Goal: Communication & Community: Answer question/provide support

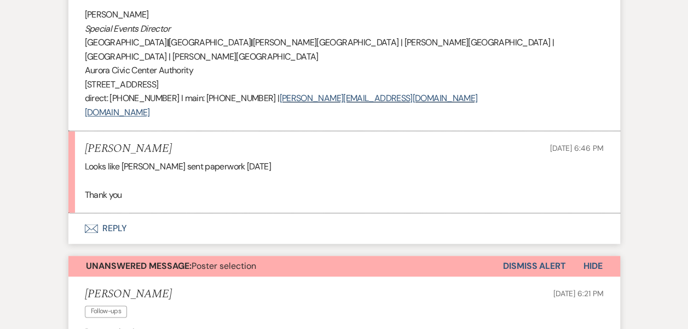
scroll to position [2609, 0]
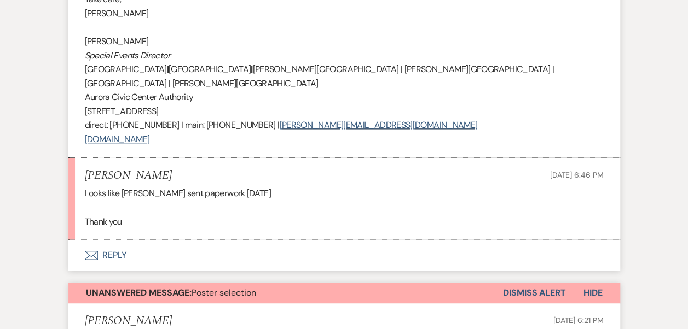
click at [109, 240] on button "Envelope Reply" at bounding box center [343, 255] width 551 height 31
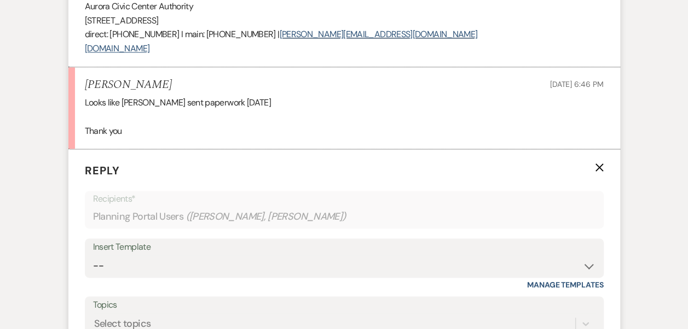
scroll to position [2712, 0]
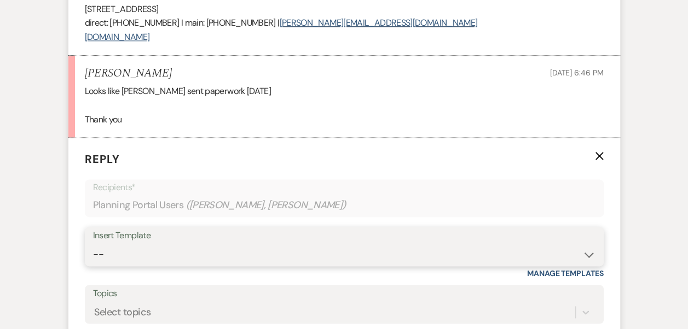
click at [127, 244] on select "-- Weven Planning Portal Introduction (Booked Events) 6 Month Consultation 9 Mo…" at bounding box center [344, 254] width 502 height 21
select select "1902"
click at [93, 244] on select "-- Weven Planning Portal Introduction (Booked Events) 6 Month Consultation 9 Mo…" at bounding box center [344, 254] width 502 height 21
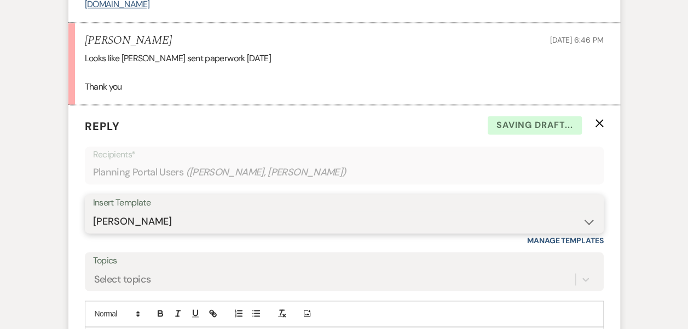
scroll to position [2766, 0]
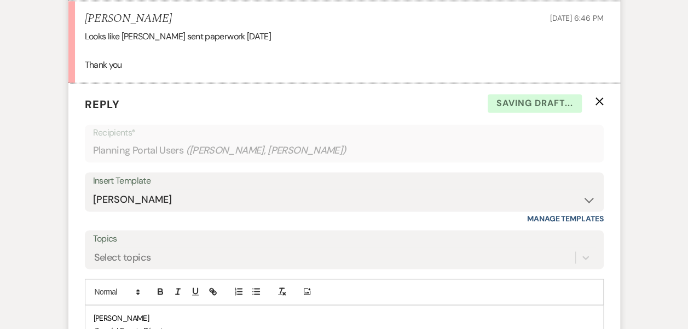
click at [94, 313] on span "Jennifer Hahn" at bounding box center [122, 318] width 56 height 10
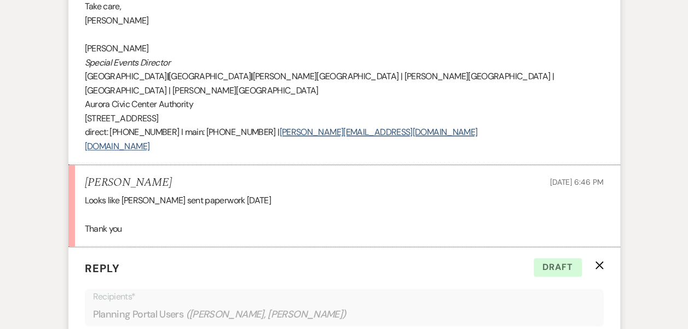
scroll to position [2821, 0]
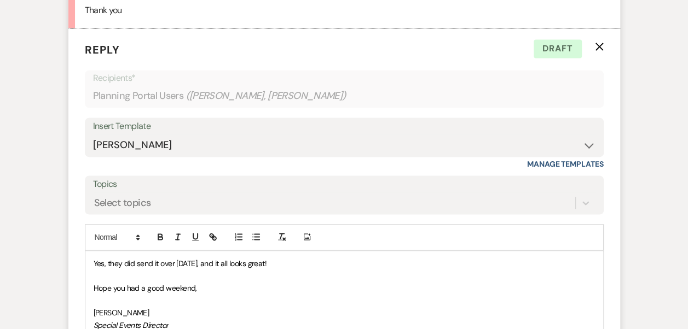
click at [159, 259] on span "Yes, they did send it over on Friday, and it all looks great!" at bounding box center [180, 264] width 173 height 10
click at [156, 259] on span "Yes, they did send it over on Friday, and it all looks great!" at bounding box center [180, 264] width 173 height 10
click at [171, 259] on span "Yes, they did send over on Friday, and it all looks great!" at bounding box center [177, 264] width 167 height 10
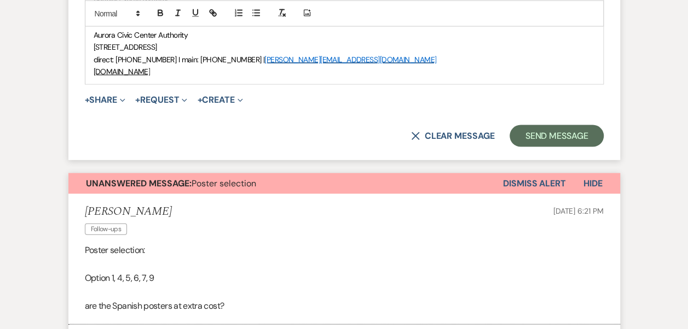
scroll to position [3149, 0]
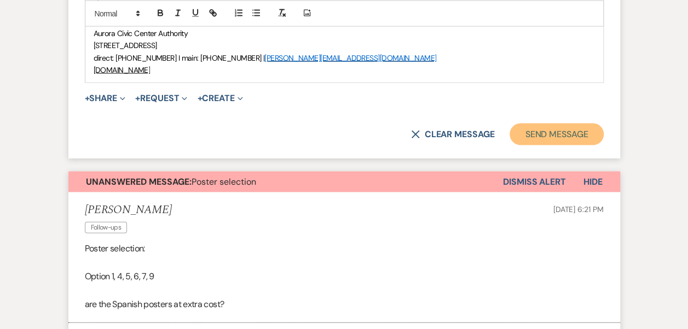
click at [562, 124] on button "Send Message" at bounding box center [556, 135] width 94 height 22
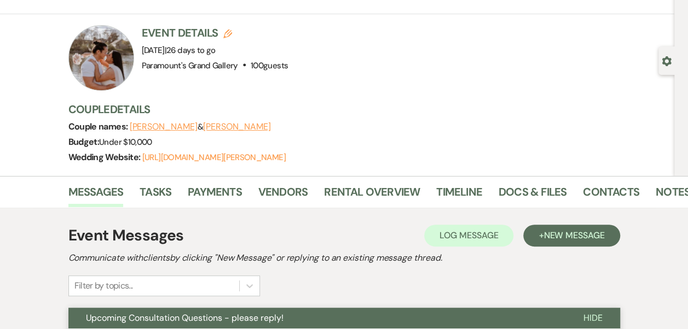
scroll to position [0, 0]
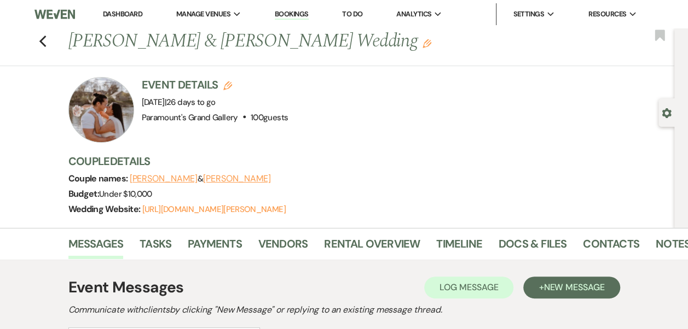
drag, startPoint x: 46, startPoint y: 43, endPoint x: 59, endPoint y: 44, distance: 12.6
click at [46, 43] on use "button" at bounding box center [42, 42] width 7 height 12
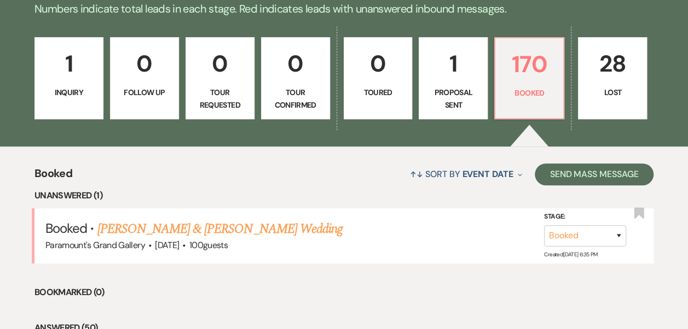
click at [457, 62] on p "1" at bounding box center [453, 63] width 55 height 37
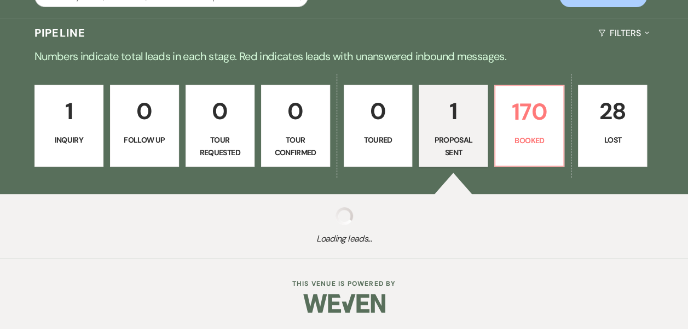
select select "6"
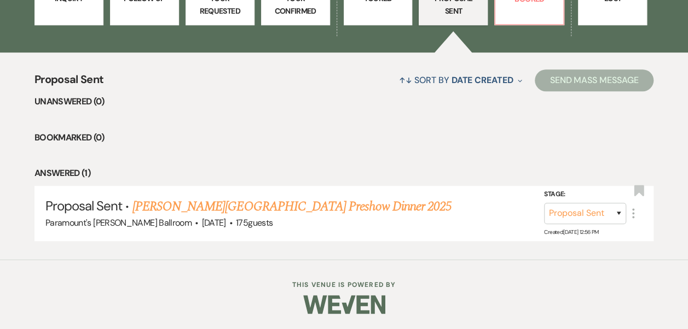
scroll to position [149, 0]
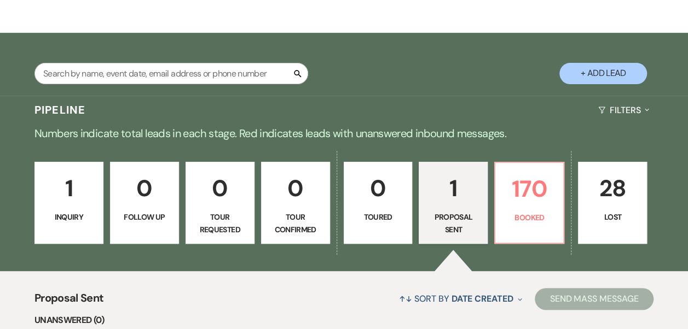
click at [357, 249] on div "1 Inquiry 0 Follow Up 0 Tour Requested 0 Tour Confirmed 0 Toured 1 Proposal Sen…" at bounding box center [344, 210] width 688 height 123
click at [379, 216] on p "Toured" at bounding box center [378, 217] width 55 height 12
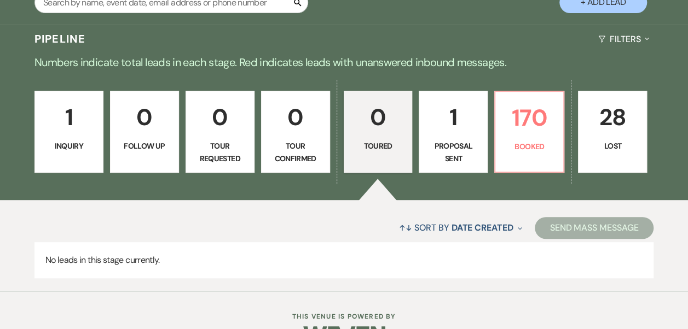
scroll to position [252, 0]
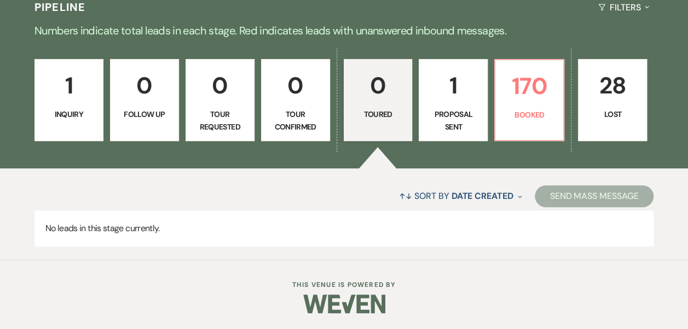
click at [5, 128] on div "1 Inquiry 0 Follow Up 0 Tour Requested 0 Tour Confirmed 0 Toured 1 Proposal Sen…" at bounding box center [344, 107] width 688 height 123
click at [92, 109] on p "Inquiry" at bounding box center [69, 114] width 55 height 12
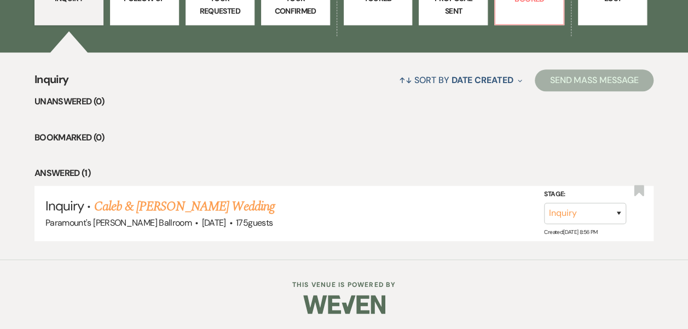
scroll to position [368, 0]
click at [207, 207] on link "Caleb & [PERSON_NAME] Wedding" at bounding box center [184, 207] width 181 height 20
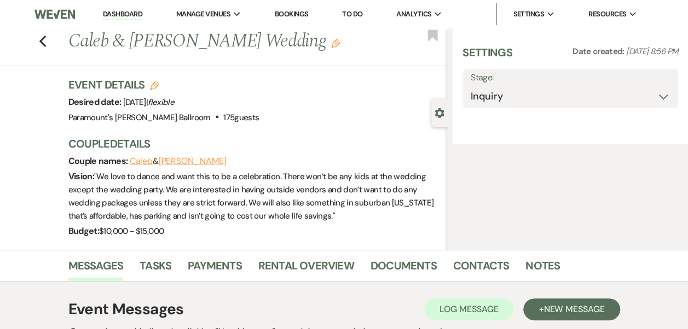
select select "1"
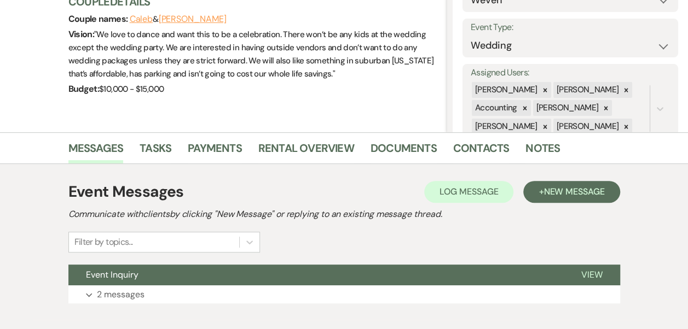
scroll to position [203, 0]
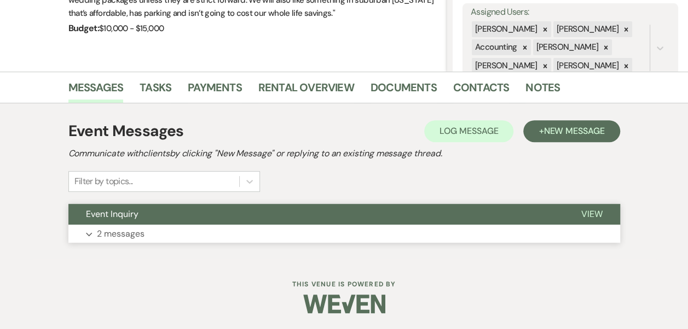
click at [160, 236] on button "Expand 2 messages" at bounding box center [343, 234] width 551 height 19
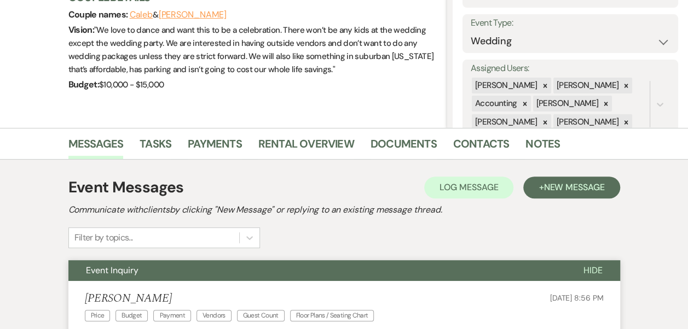
scroll to position [164, 0]
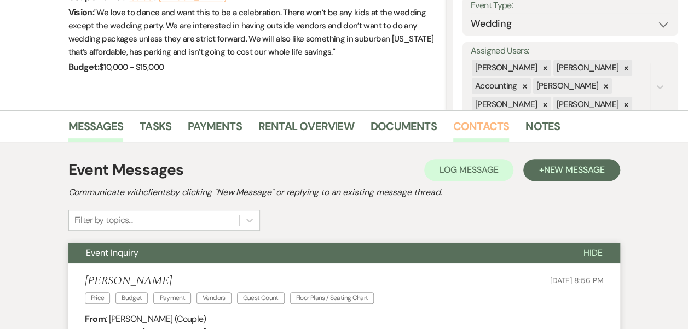
click at [486, 125] on link "Contacts" at bounding box center [481, 130] width 56 height 24
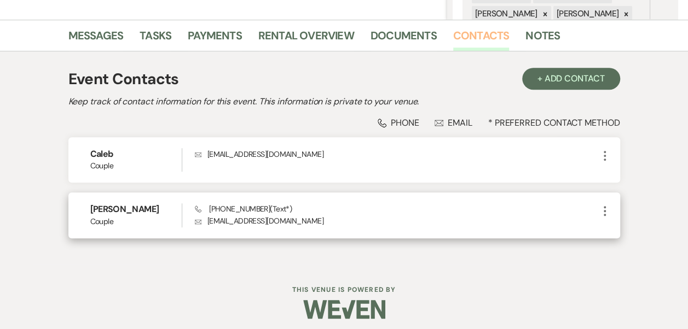
scroll to position [260, 0]
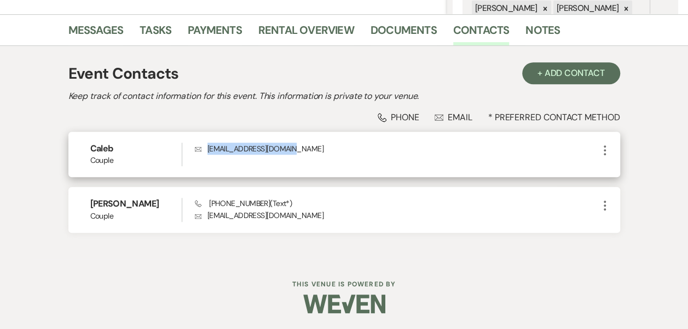
drag, startPoint x: 289, startPoint y: 149, endPoint x: 211, endPoint y: 158, distance: 78.1
click at [208, 158] on div "Envelope [EMAIL_ADDRESS][DOMAIN_NAME]" at bounding box center [396, 155] width 403 height 24
copy p "[EMAIL_ADDRESS][DOMAIN_NAME]"
